Goal: Check status

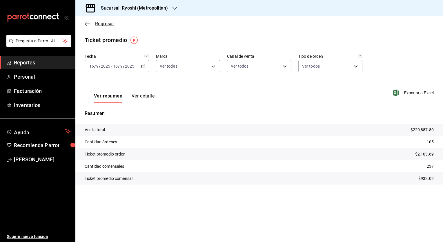
click at [87, 23] on icon "button" at bounding box center [88, 23] width 6 height 0
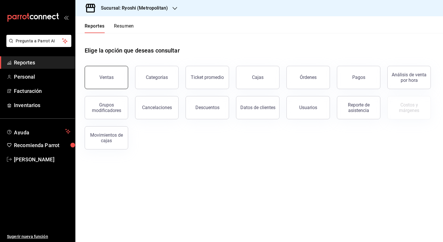
click at [111, 78] on div "Ventas" at bounding box center [106, 77] width 14 height 6
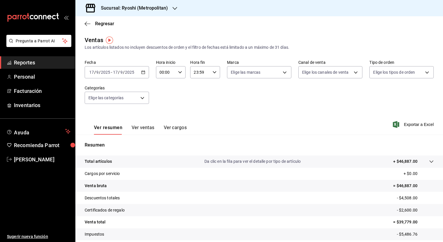
click at [176, 71] on div "00:00 Hora inicio" at bounding box center [171, 72] width 30 height 12
click at [163, 84] on span "05" at bounding box center [163, 81] width 6 height 5
type input "05:00"
click at [270, 119] on div at bounding box center [221, 121] width 443 height 242
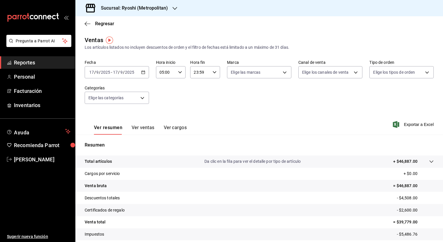
click at [270, 119] on div "Ver resumen Ver ventas Ver cargos Exportar a Excel" at bounding box center [258, 123] width 367 height 24
click at [244, 110] on div "Fecha [DATE] [DATE] - [DATE] [DATE] Hora inicio 05:00 Hora inicio Hora fin 23:5…" at bounding box center [259, 85] width 349 height 51
